Goal: Complete application form: Complete application form

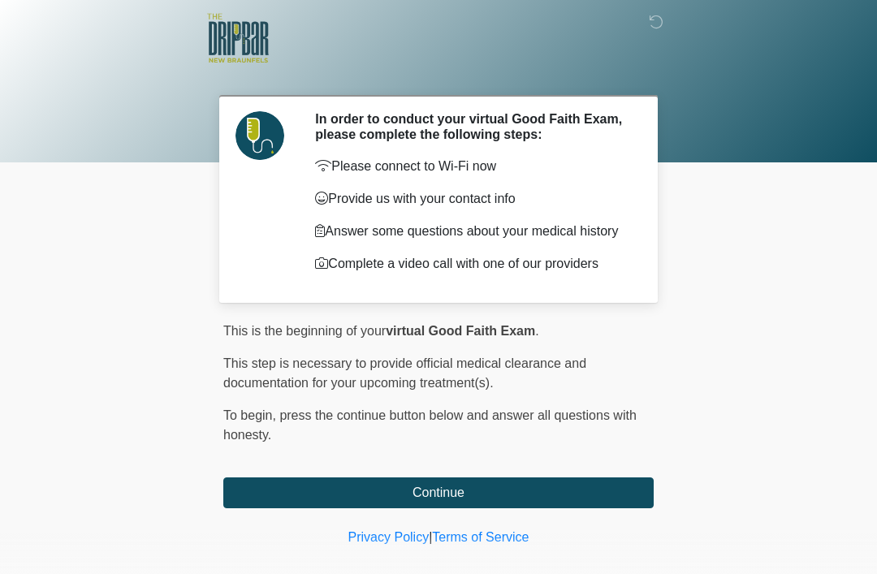
click at [606, 498] on button "Continue" at bounding box center [438, 492] width 430 height 31
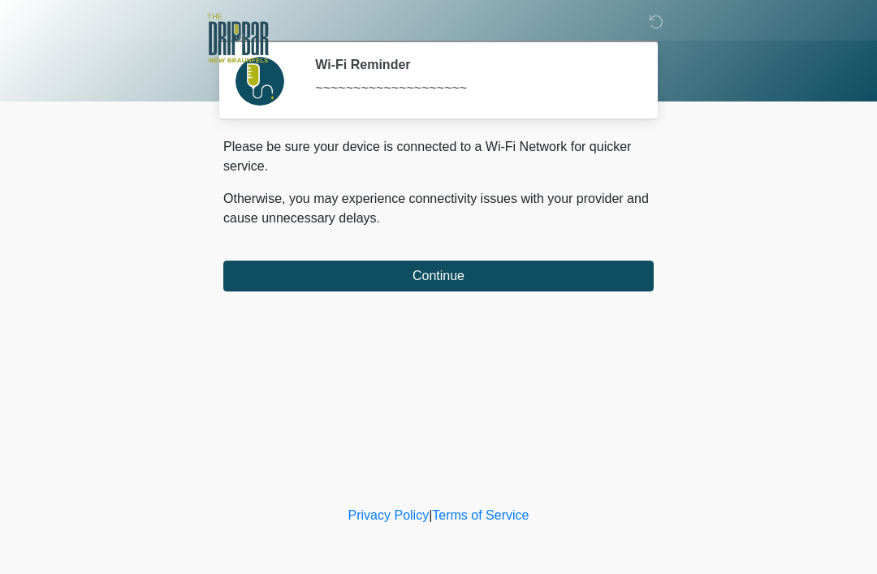
click at [581, 267] on button "Continue" at bounding box center [438, 276] width 430 height 31
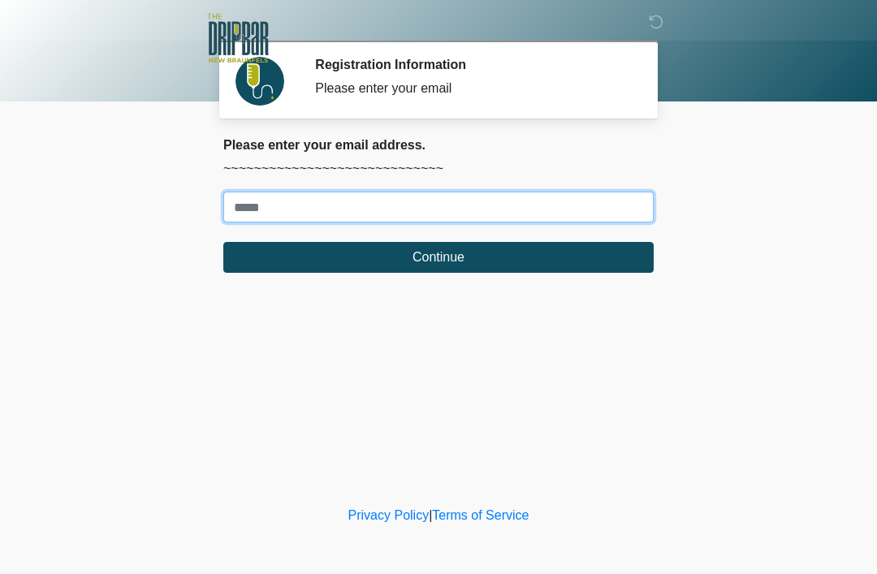
click at [576, 202] on input "Where should we email your treatment plan?" at bounding box center [438, 207] width 430 height 31
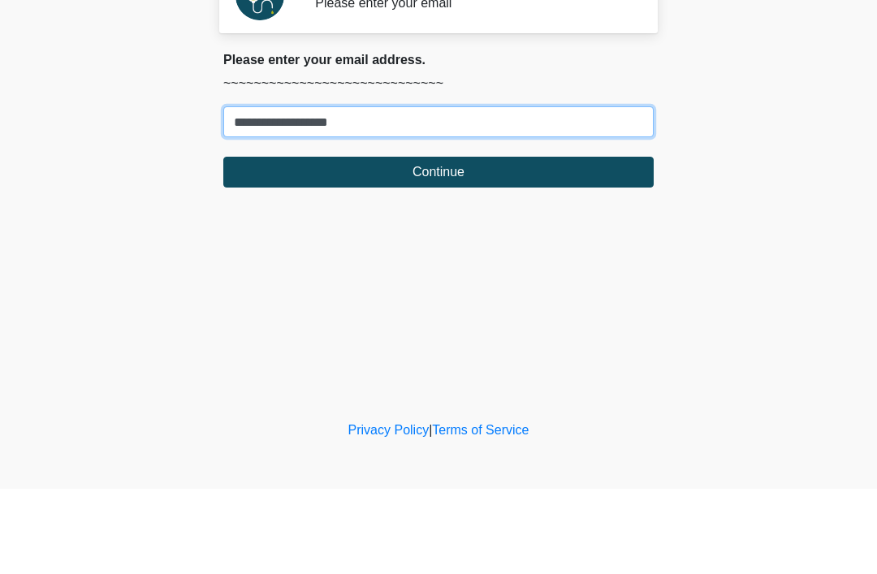
type input "**********"
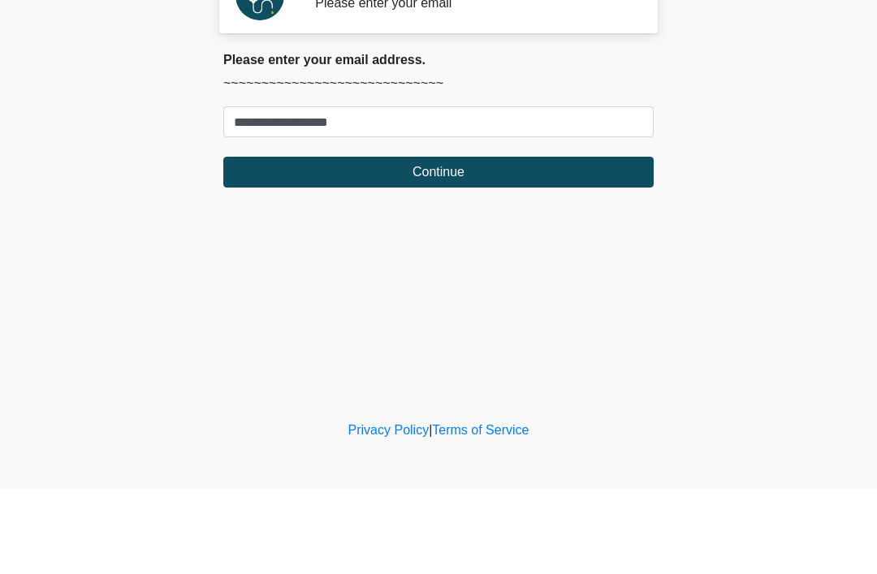
click at [538, 242] on button "Continue" at bounding box center [438, 257] width 430 height 31
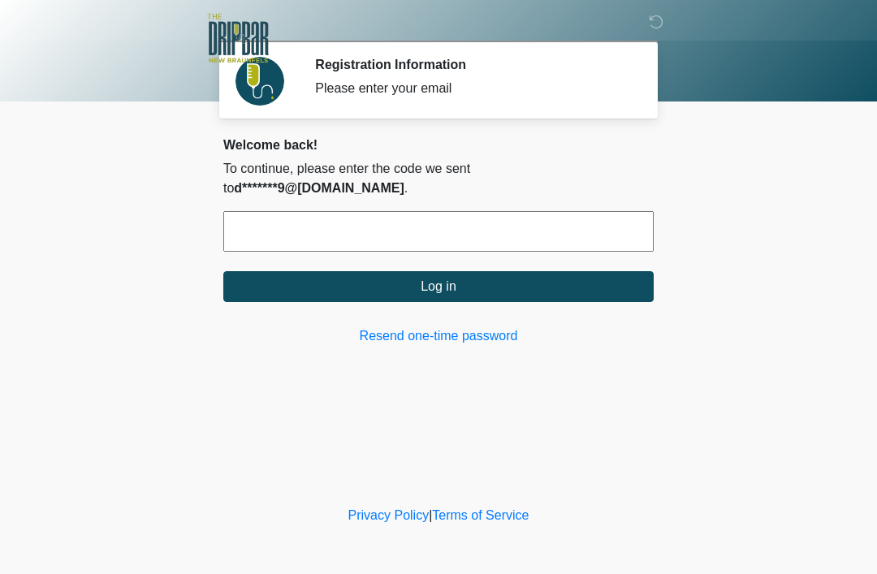
click at [383, 219] on input "text" at bounding box center [438, 231] width 430 height 41
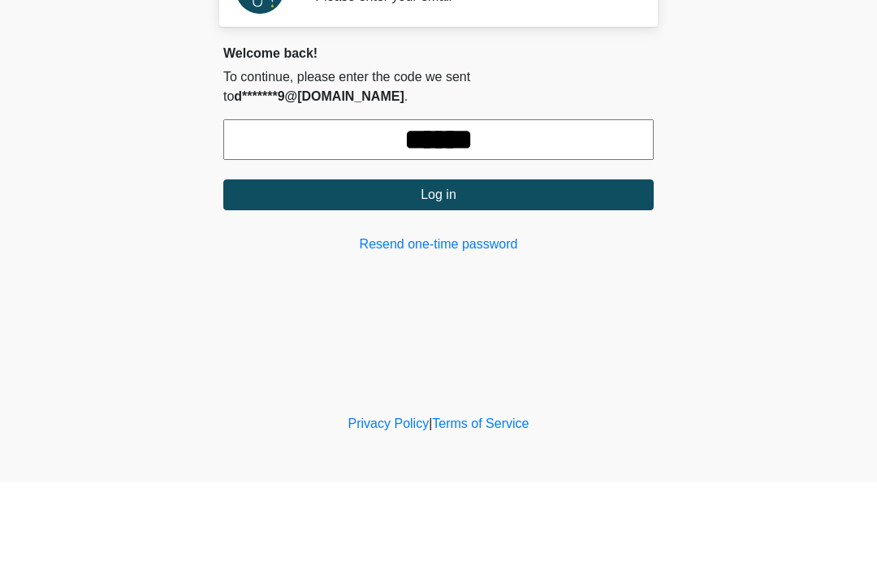
type input "******"
click at [504, 271] on button "Log in" at bounding box center [438, 286] width 430 height 31
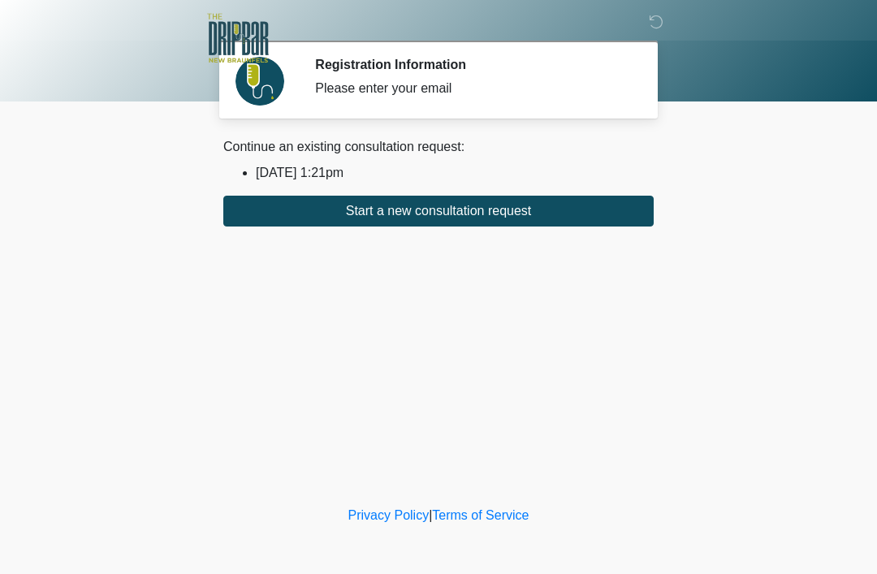
click at [494, 209] on button "Start a new consultation request" at bounding box center [438, 211] width 430 height 31
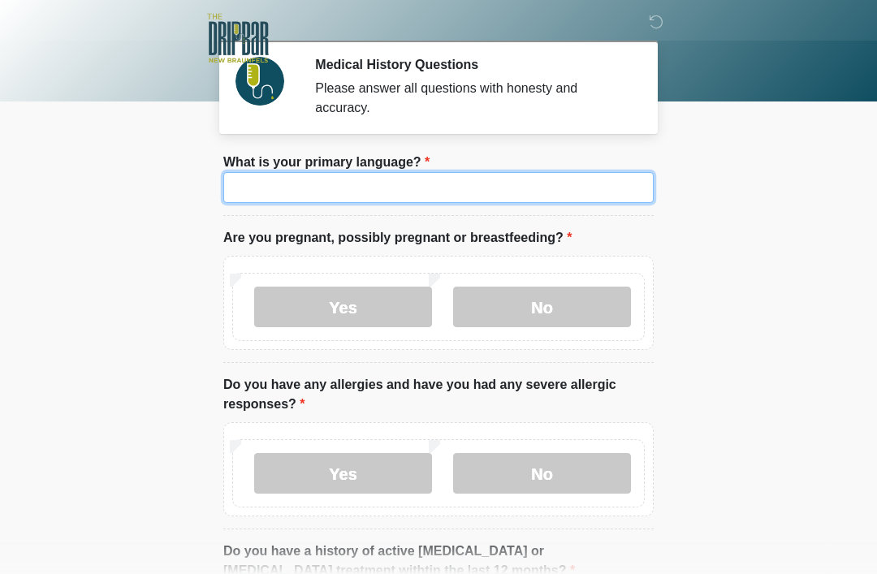
click at [498, 192] on input "What is your primary language?" at bounding box center [438, 187] width 430 height 31
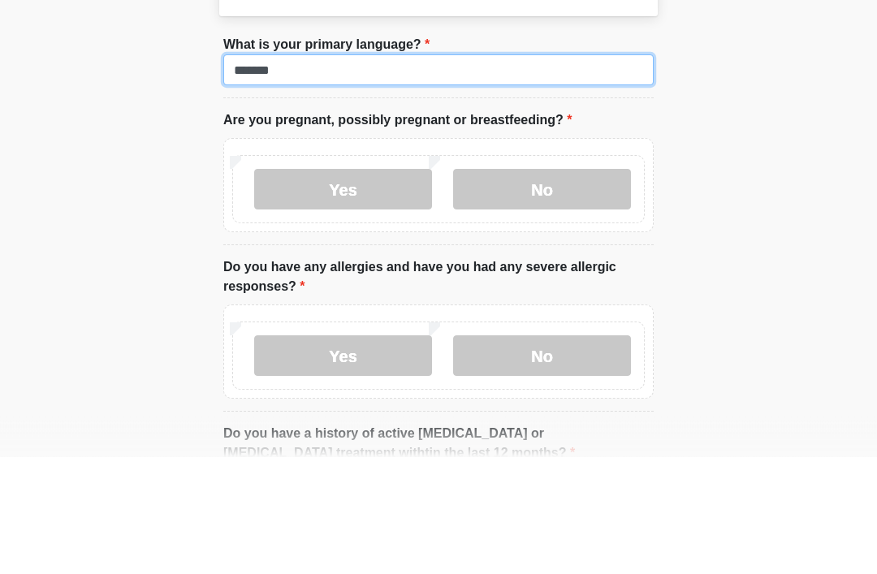
type input "*******"
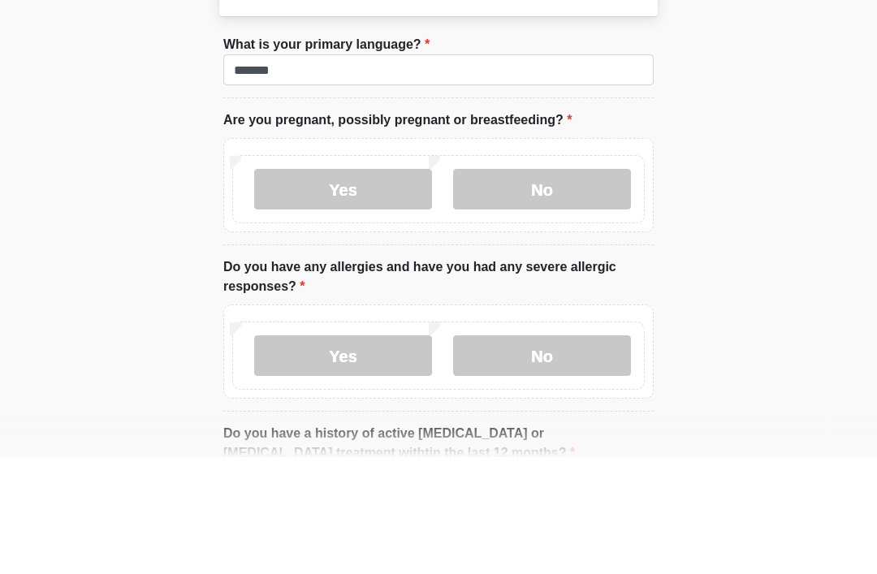
click at [564, 287] on label "No" at bounding box center [542, 307] width 178 height 41
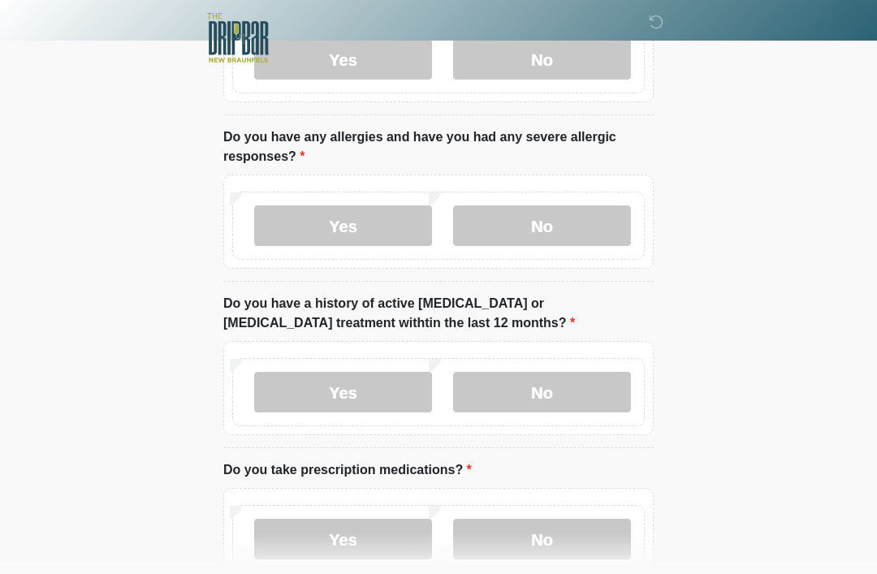
scroll to position [243, 0]
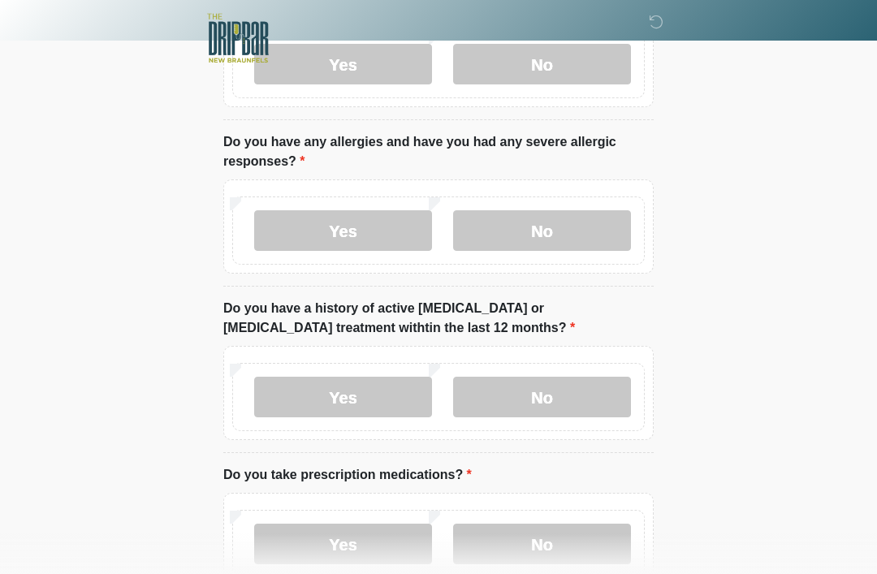
click at [557, 214] on label "No" at bounding box center [542, 230] width 178 height 41
click at [558, 413] on label "No" at bounding box center [542, 397] width 178 height 41
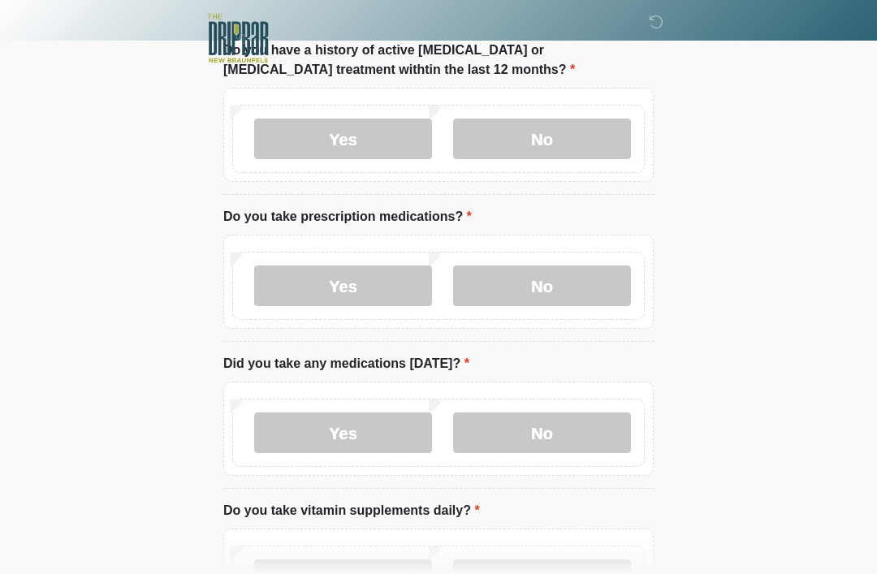
scroll to position [509, 0]
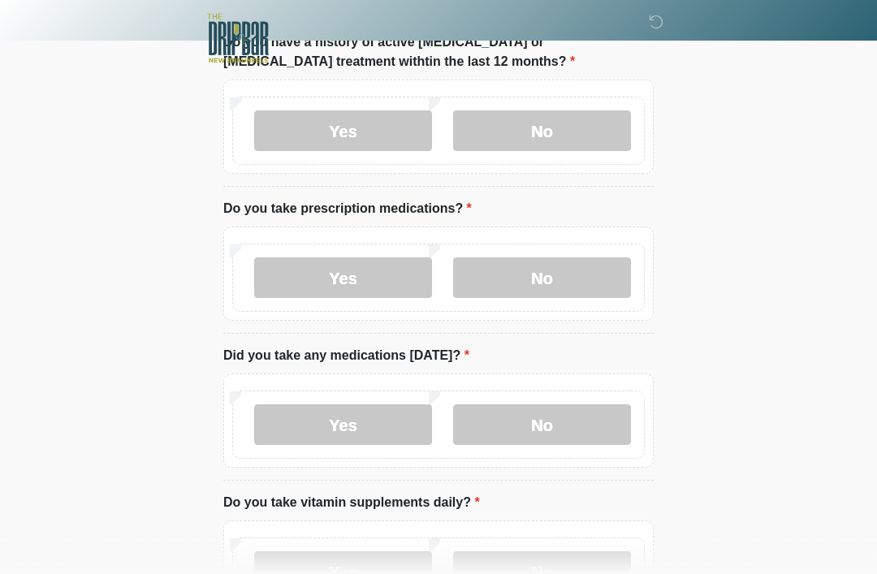
click at [580, 266] on label "No" at bounding box center [542, 277] width 178 height 41
click at [548, 433] on label "No" at bounding box center [542, 424] width 178 height 41
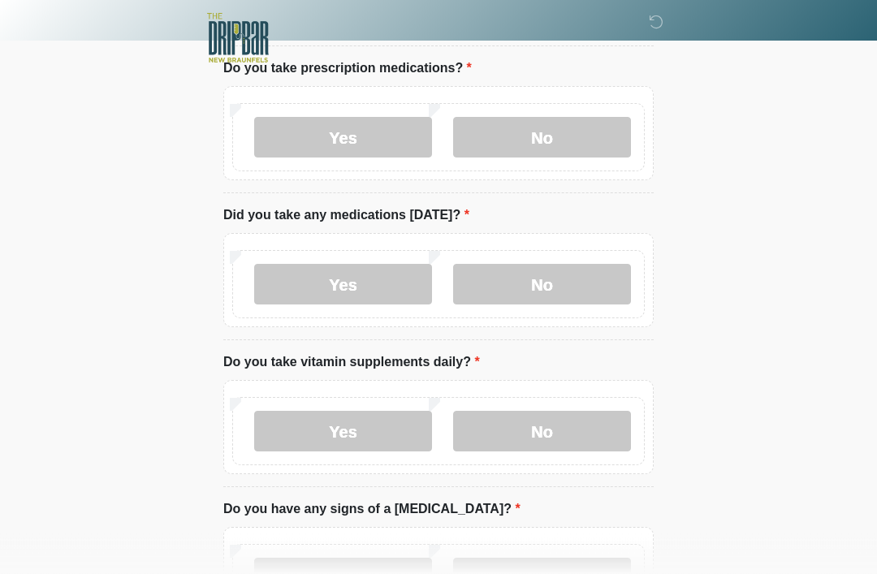
click at [586, 421] on label "No" at bounding box center [542, 432] width 178 height 41
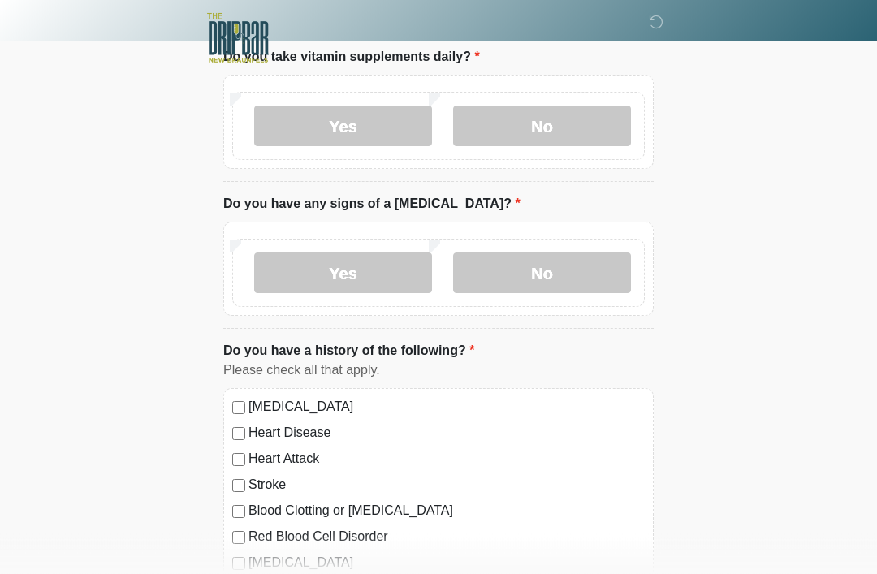
click at [583, 272] on label "No" at bounding box center [542, 273] width 178 height 41
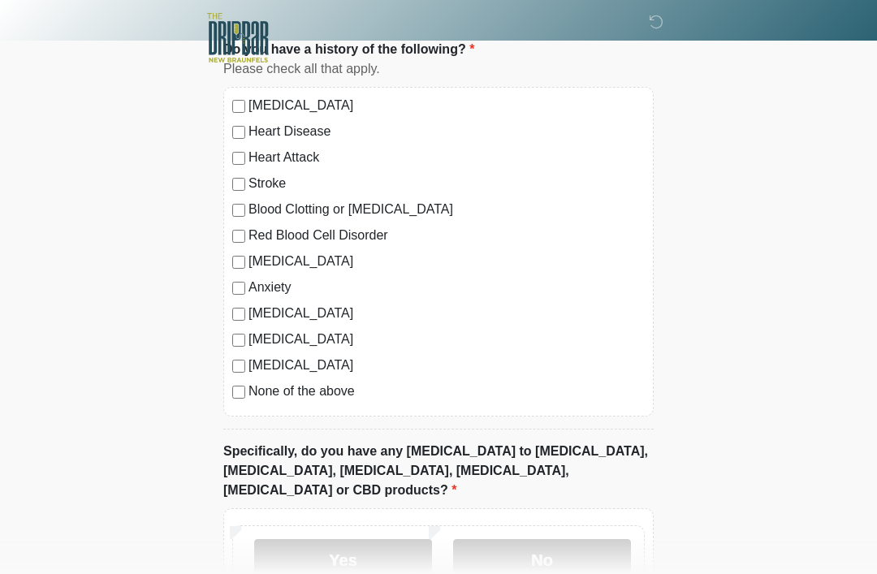
scroll to position [1268, 0]
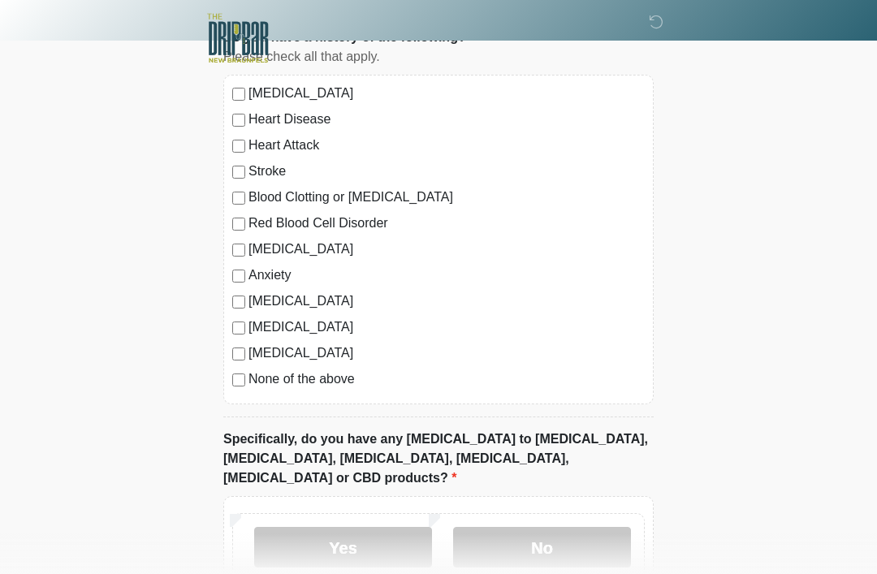
click at [326, 399] on div "[MEDICAL_DATA] Heart Disease Heart Attack Stroke Blood Clotting or [MEDICAL_DAT…" at bounding box center [438, 240] width 430 height 330
click at [350, 375] on label "None of the above" at bounding box center [446, 378] width 396 height 19
click at [580, 527] on label "No" at bounding box center [542, 547] width 178 height 41
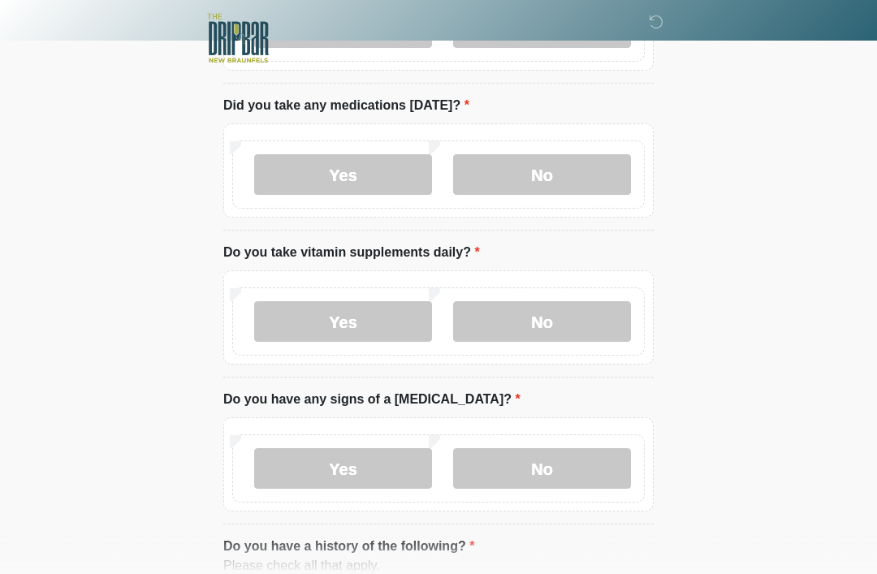
scroll to position [758, 0]
click at [373, 326] on label "Yes" at bounding box center [343, 322] width 178 height 41
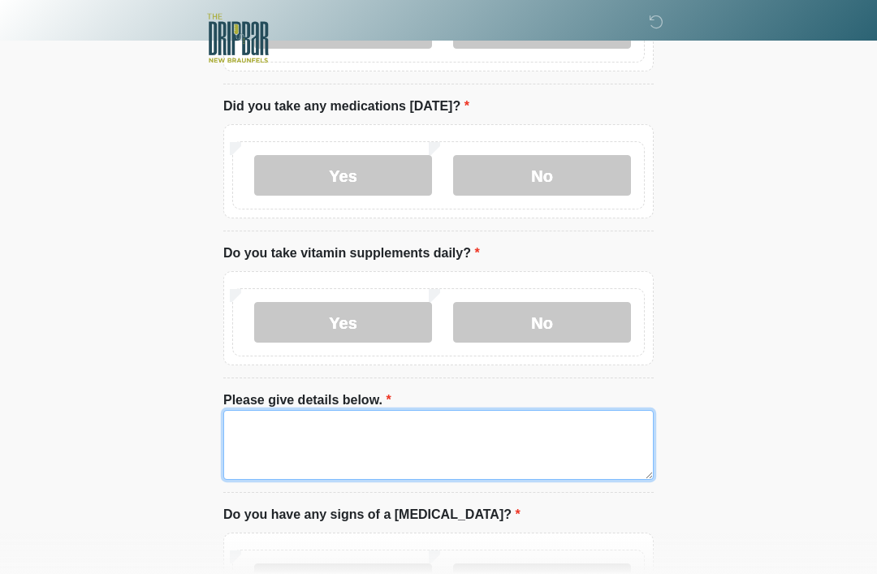
click at [429, 435] on textarea "Please give details below." at bounding box center [438, 445] width 430 height 70
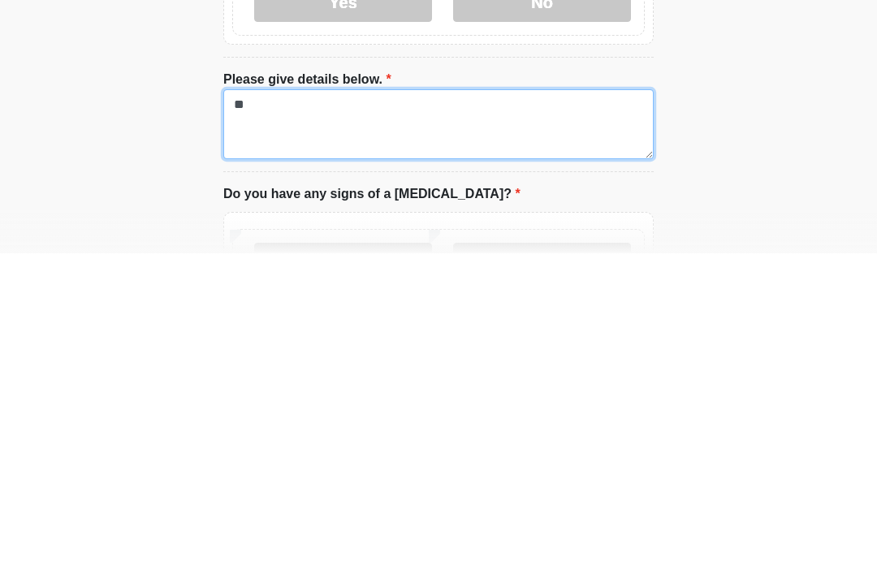
type textarea "*"
type textarea "*****"
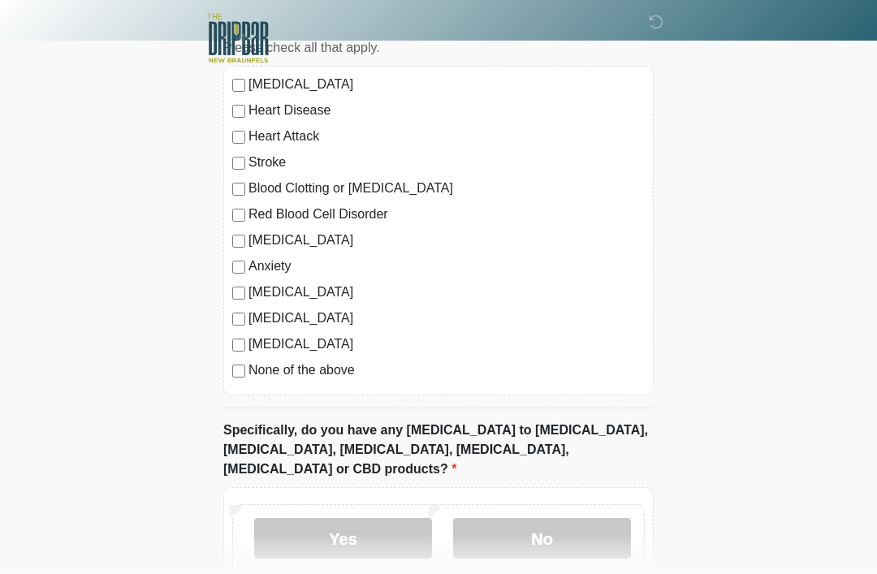
scroll to position [1468, 0]
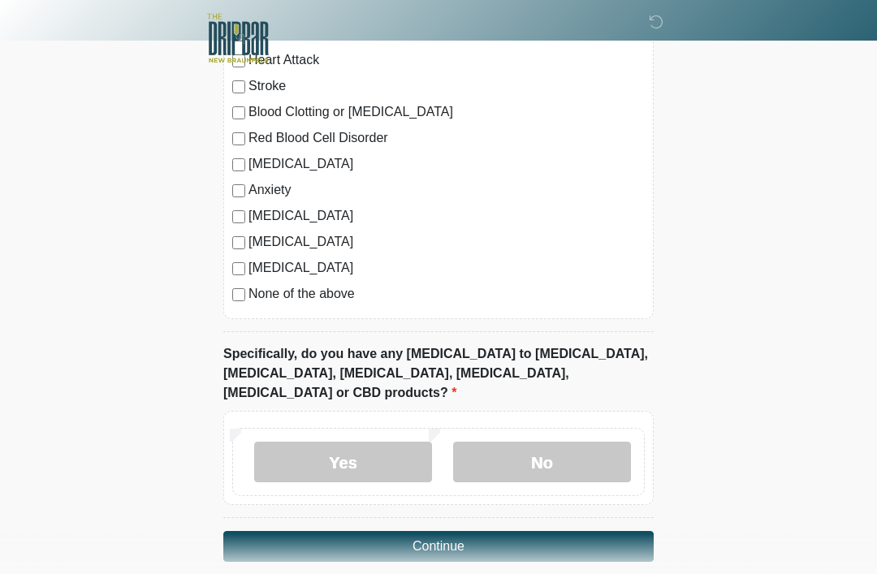
click at [542, 531] on button "Continue" at bounding box center [438, 546] width 430 height 31
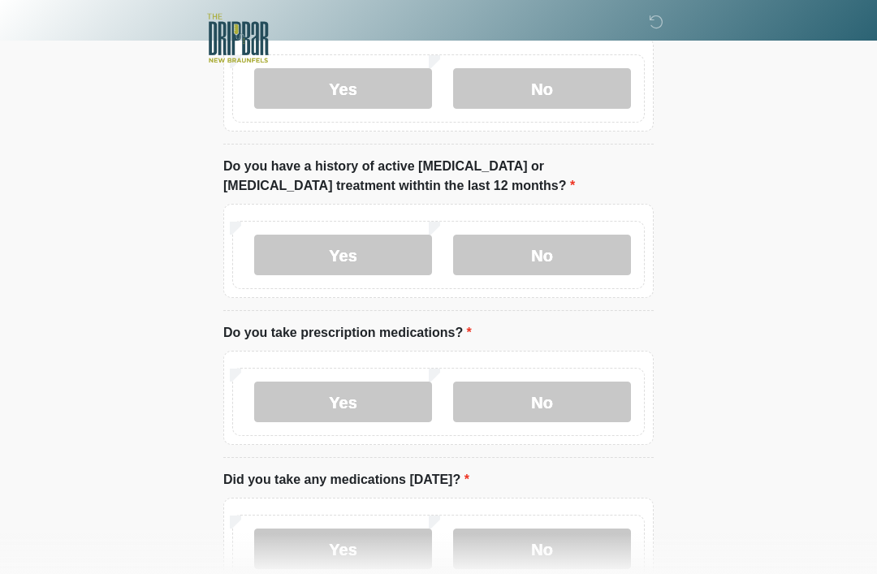
scroll to position [0, 0]
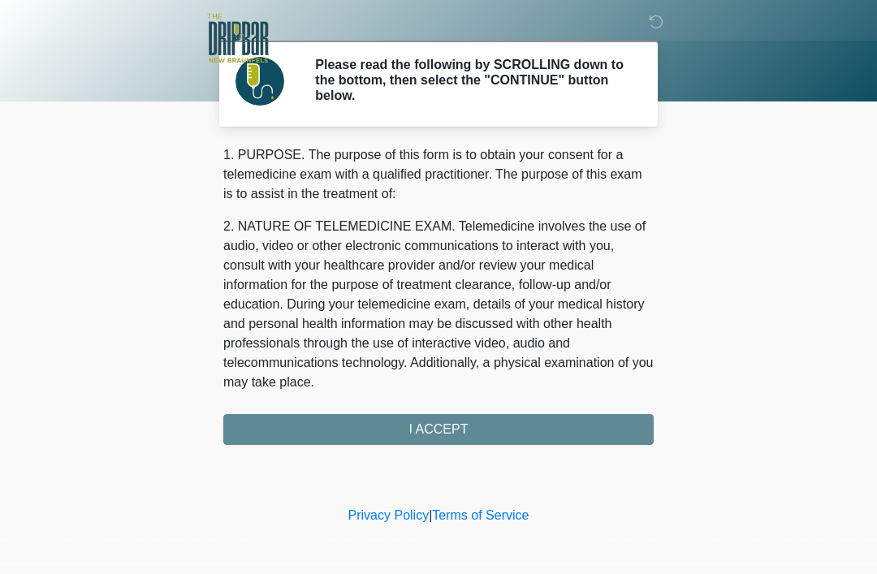
click at [520, 427] on div "1. PURPOSE. The purpose of this form is to obtain your consent for a telemedici…" at bounding box center [438, 295] width 430 height 300
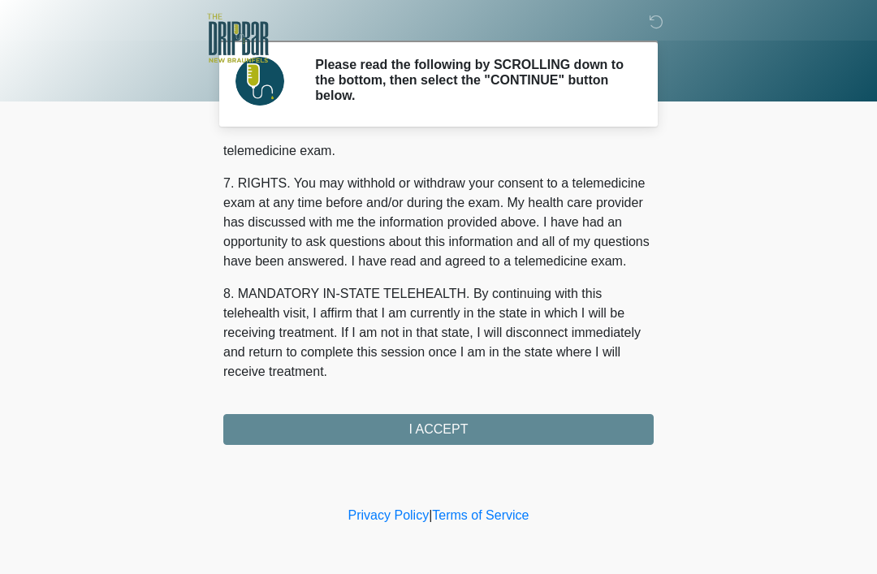
click at [498, 426] on div "1. PURPOSE. The purpose of this form is to obtain your consent for a telemedici…" at bounding box center [438, 295] width 430 height 300
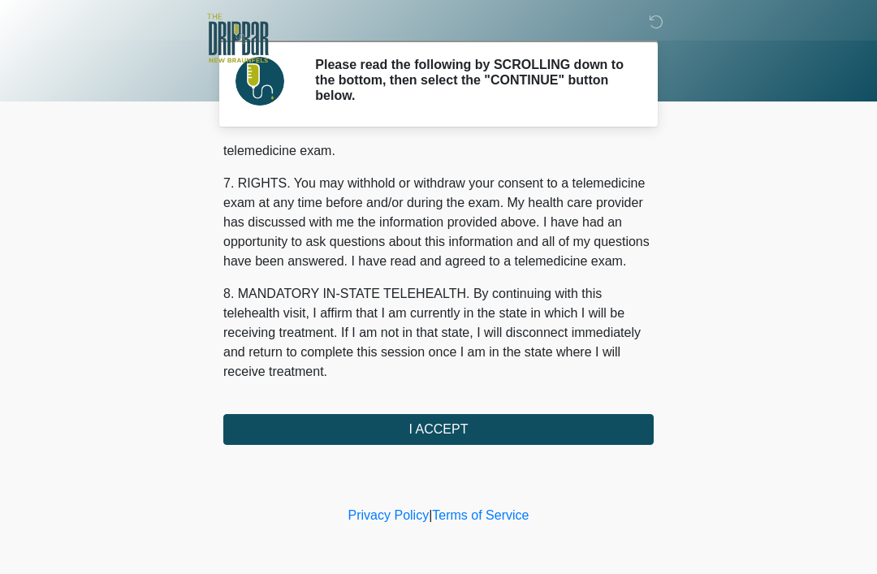
scroll to position [712, 0]
click at [473, 424] on button "I ACCEPT" at bounding box center [438, 429] width 430 height 31
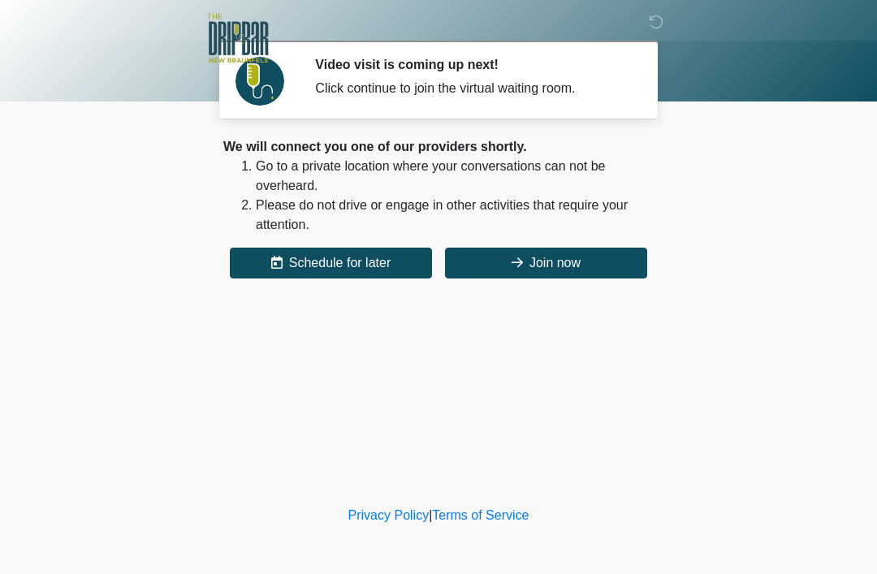
click at [583, 257] on button "Join now" at bounding box center [546, 263] width 202 height 31
